Goal: Information Seeking & Learning: Learn about a topic

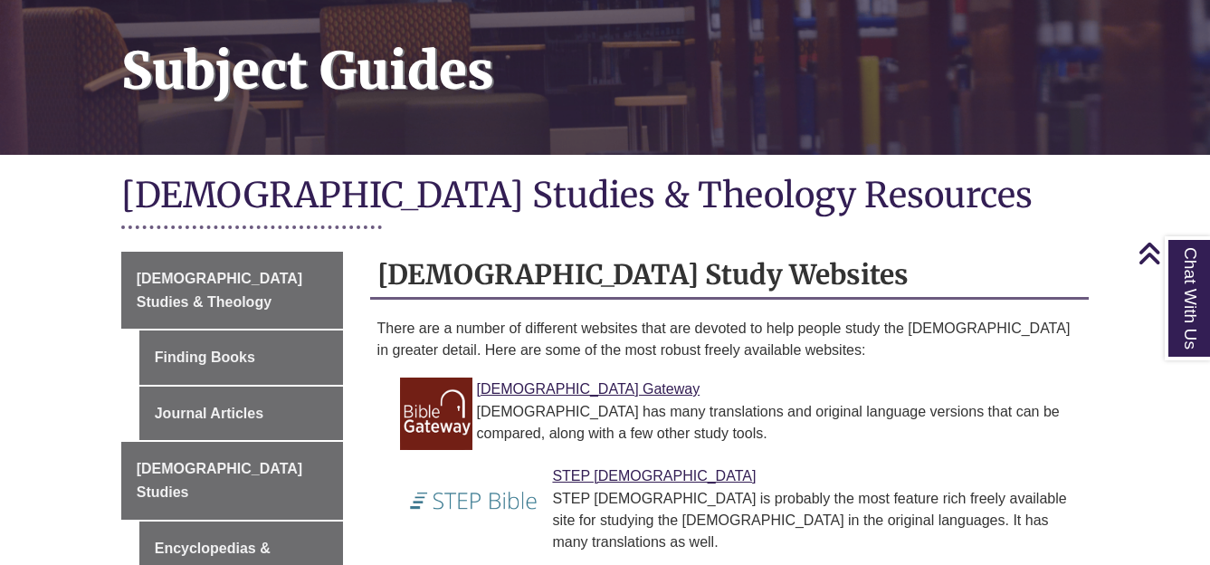
scroll to position [271, 0]
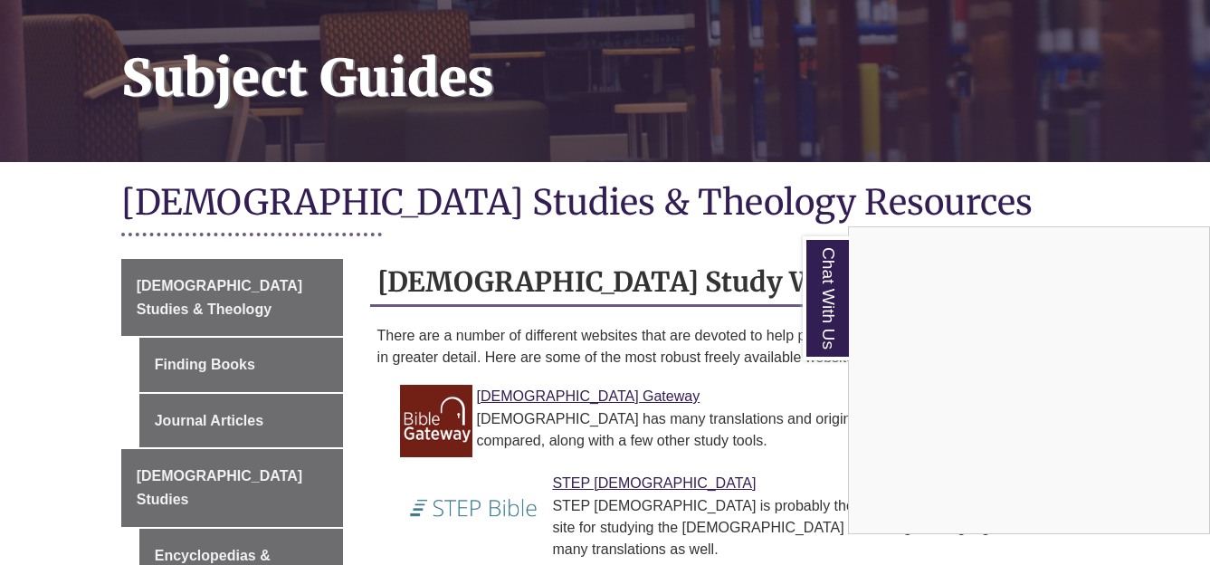
click at [580, 462] on div "Chat With Us" at bounding box center [605, 282] width 1210 height 565
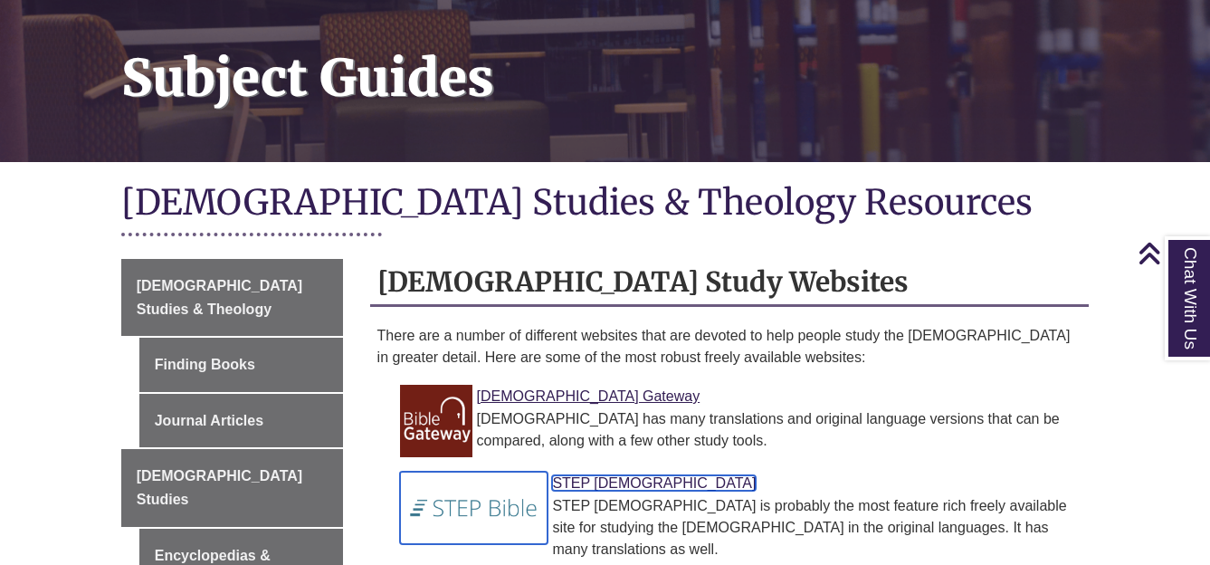
click at [606, 475] on link "STEP Bible" at bounding box center [654, 482] width 204 height 15
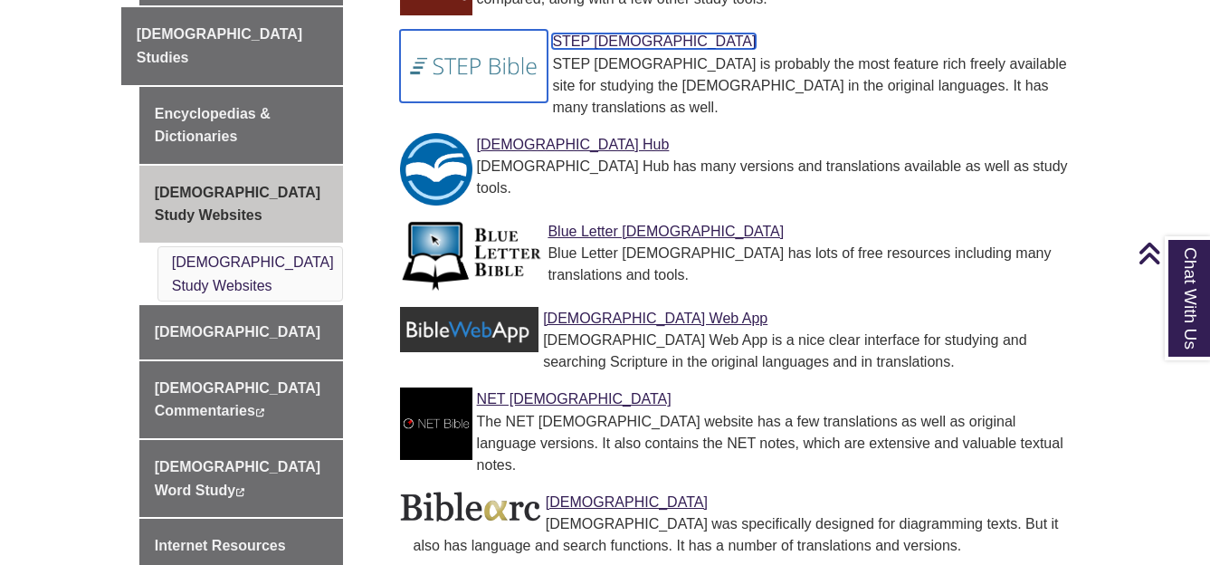
scroll to position [724, 0]
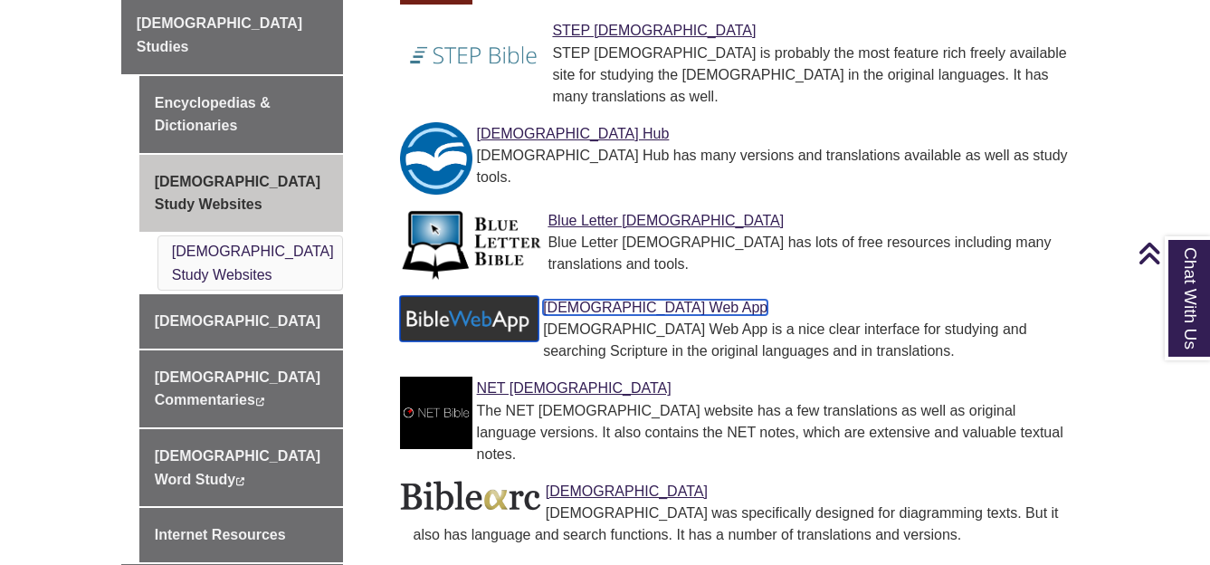
click at [605, 300] on link "Bible Web App" at bounding box center [655, 307] width 224 height 15
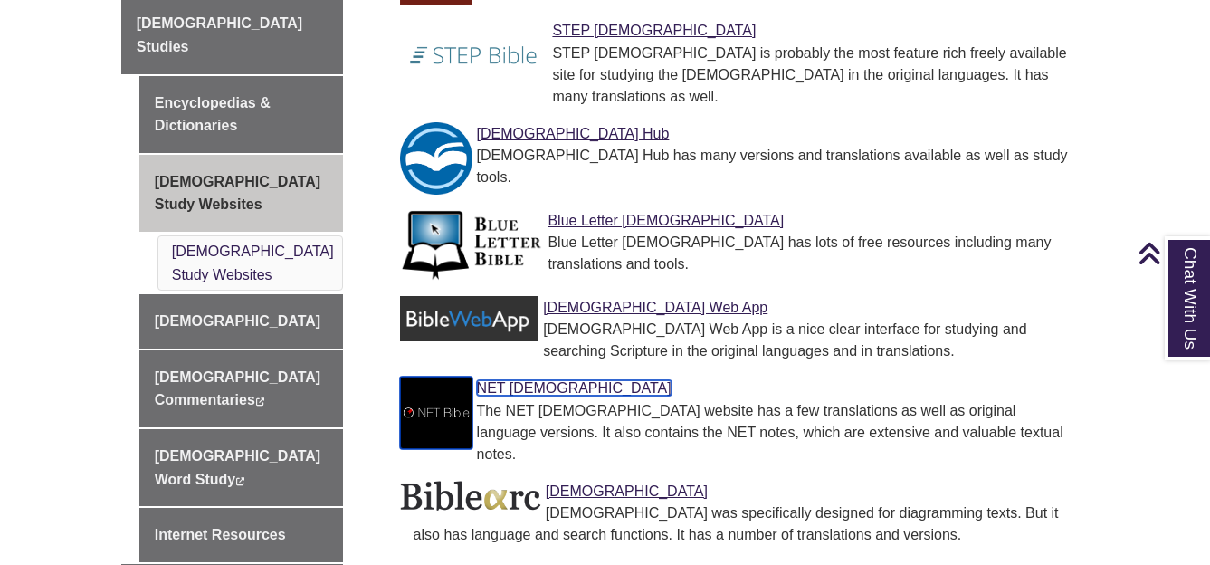
click at [525, 380] on link "NET Bible" at bounding box center [574, 387] width 195 height 15
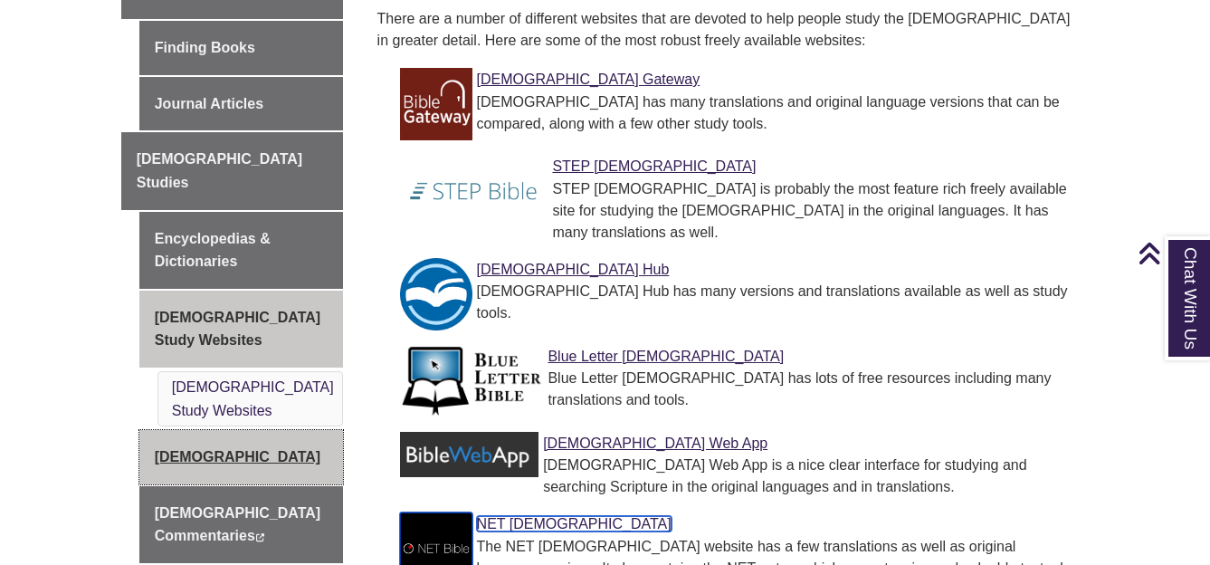
scroll to position [633, 0]
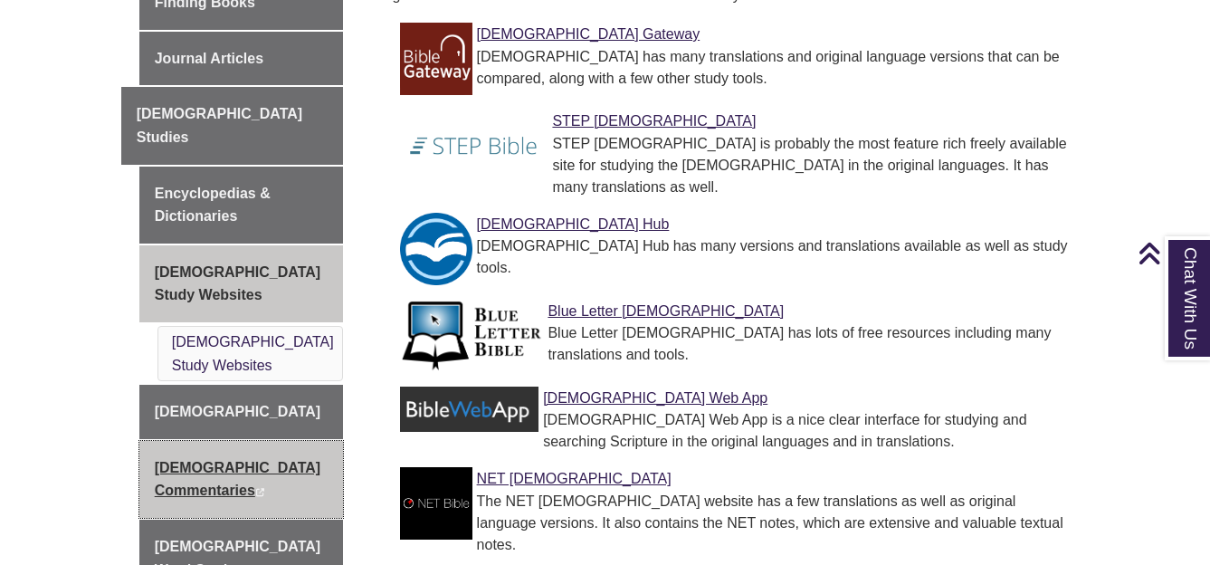
click at [242, 441] on link "Biblical Commentaries This link opens in a new window This link opens in a new …" at bounding box center [241, 479] width 204 height 77
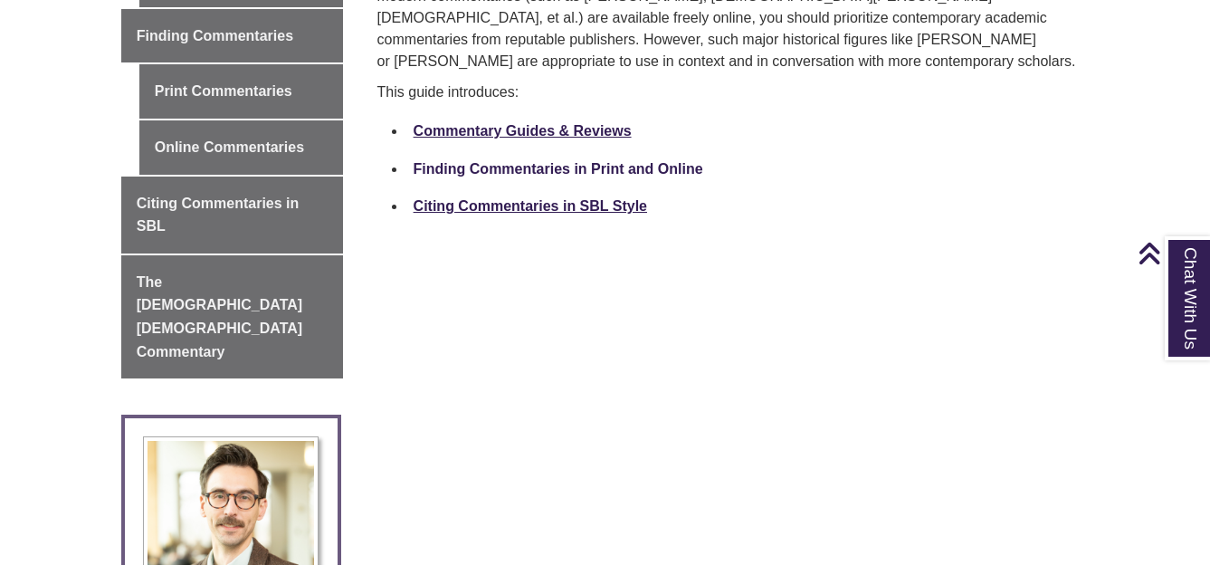
scroll to position [724, 0]
